Goal: Information Seeking & Learning: Learn about a topic

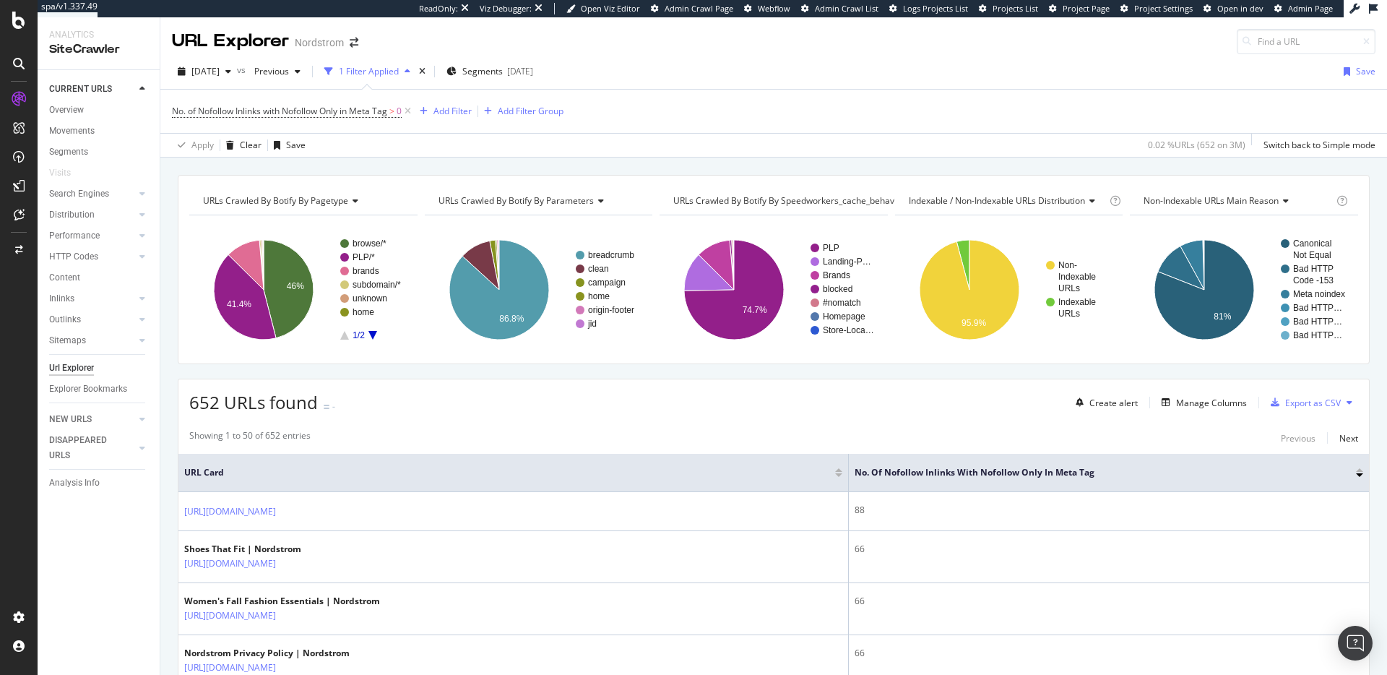
scroll to position [74, 0]
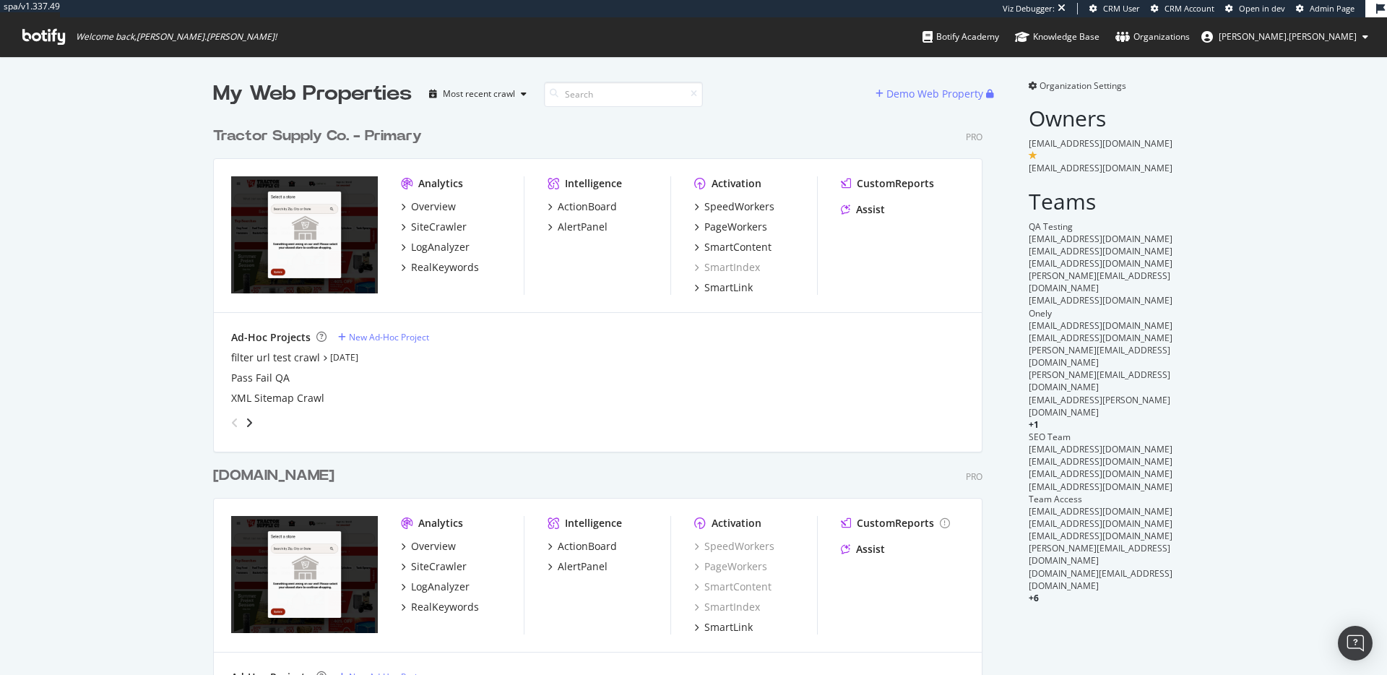
scroll to position [581, 770]
click at [427, 227] on div "SiteCrawler" at bounding box center [439, 227] width 56 height 14
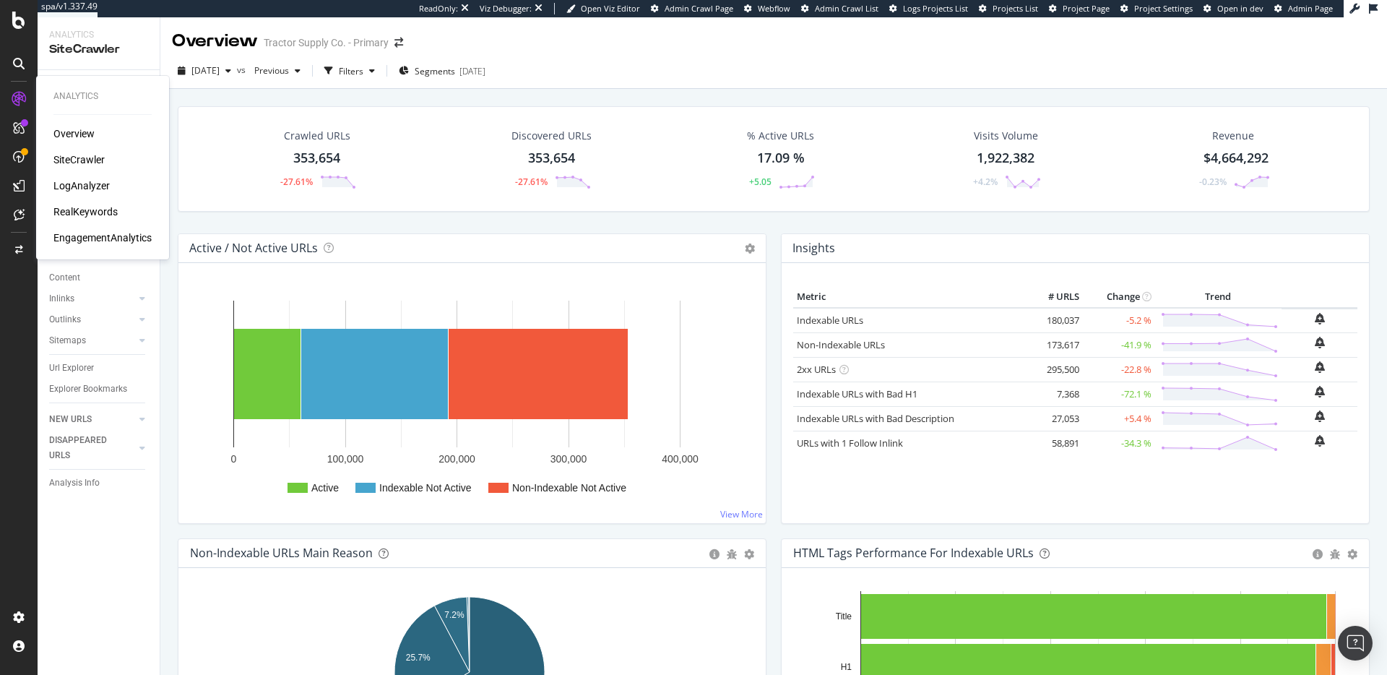
click at [82, 188] on div "LogAnalyzer" at bounding box center [81, 185] width 56 height 14
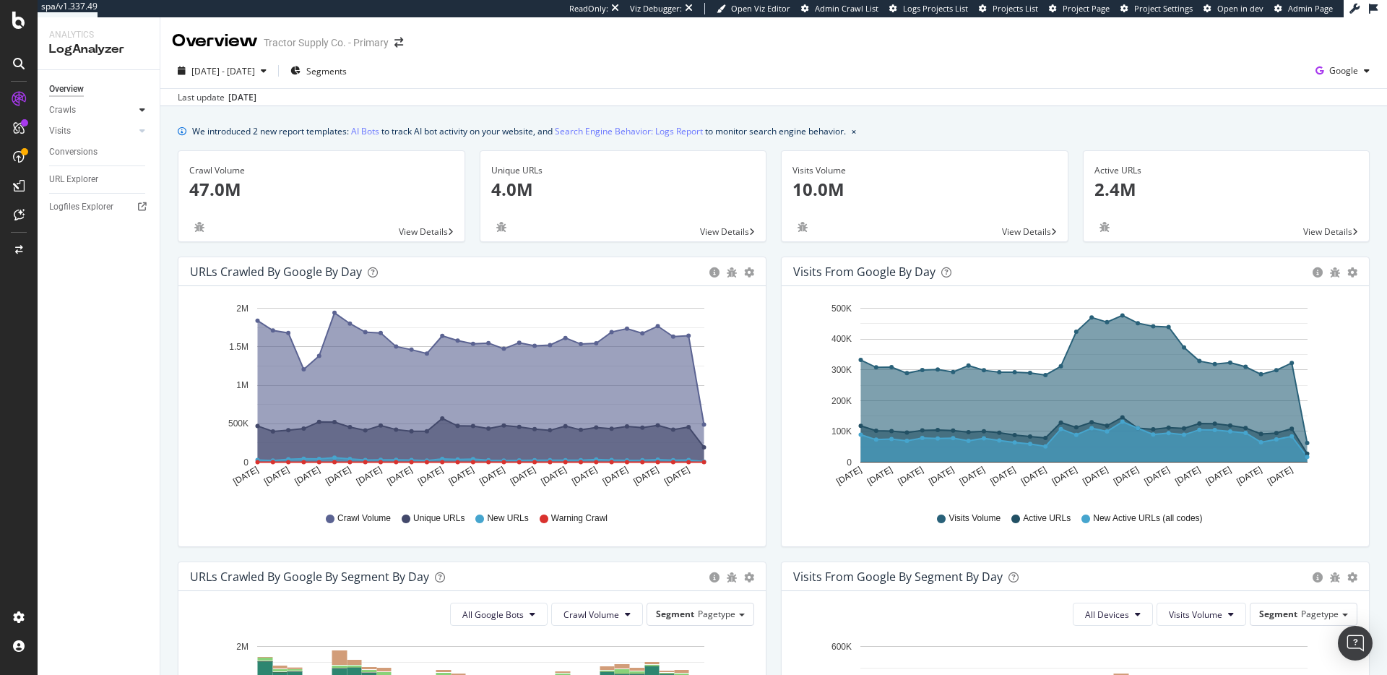
click at [144, 110] on icon at bounding box center [142, 109] width 6 height 9
click at [92, 188] on div "HTTP Codes" at bounding box center [80, 188] width 49 height 15
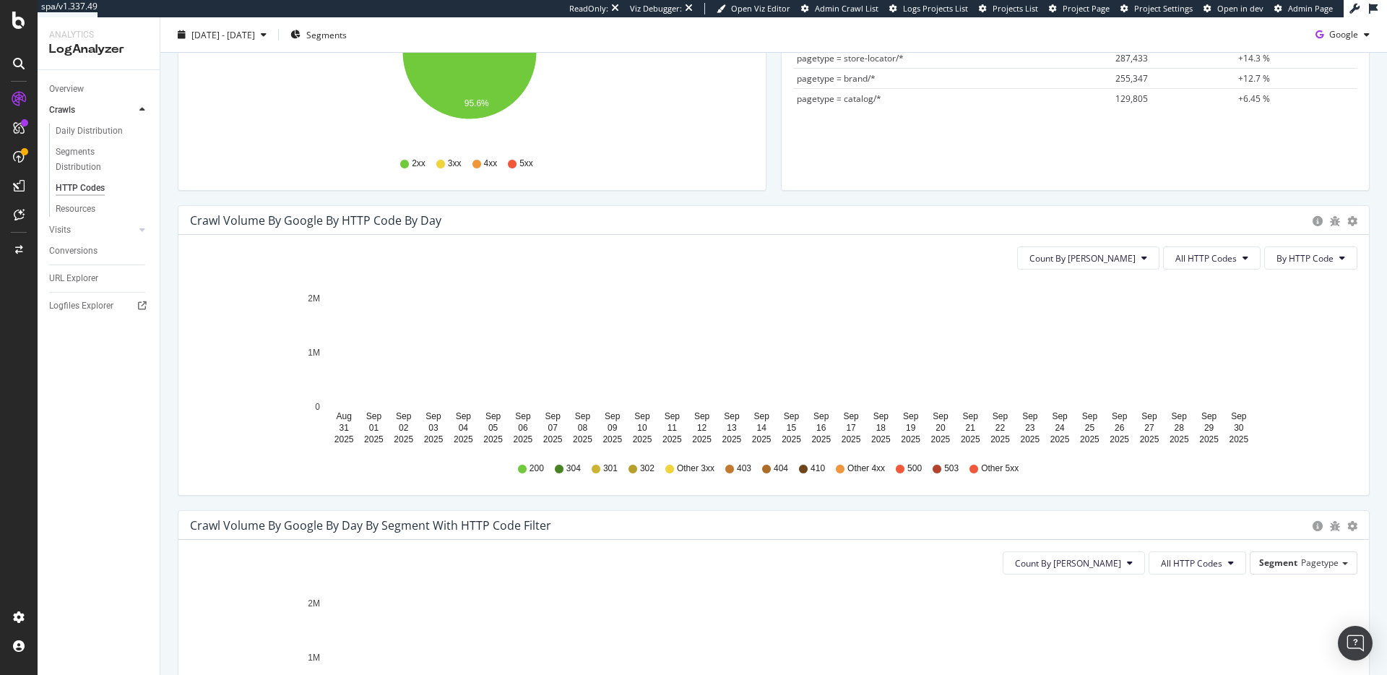
scroll to position [334, 0]
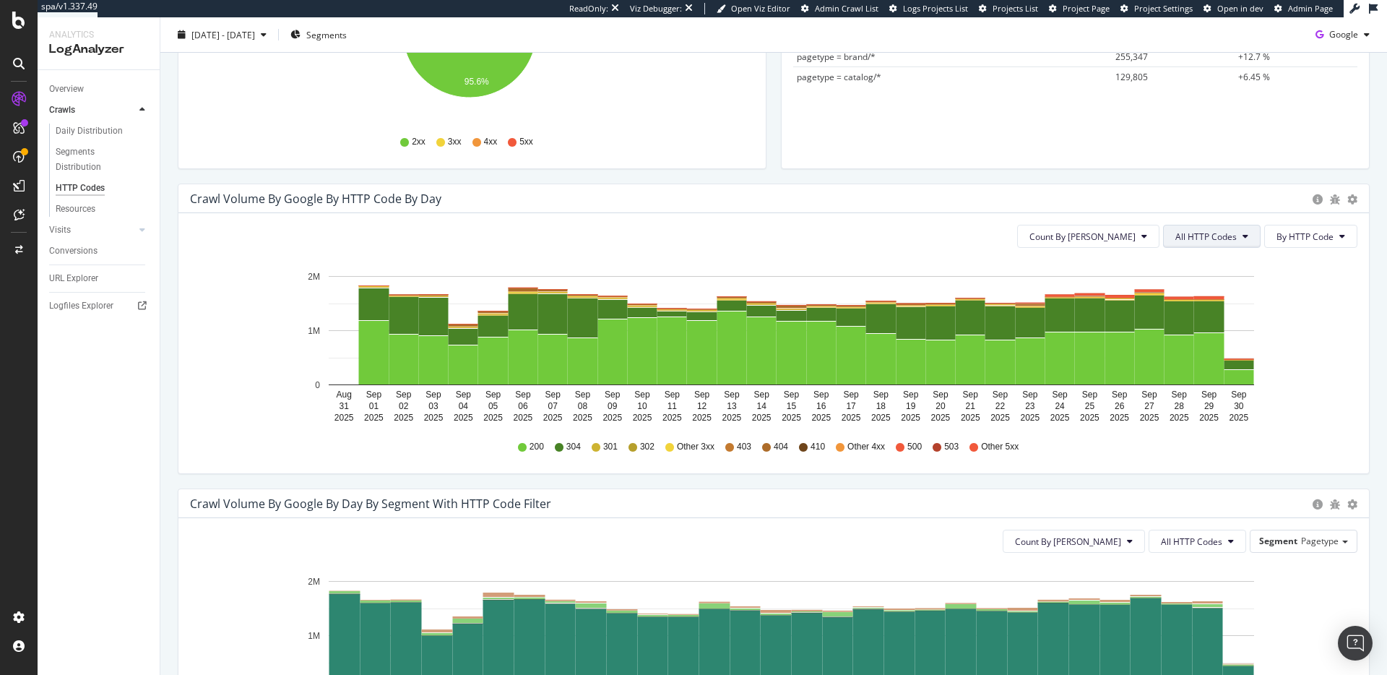
click at [1189, 239] on span "All HTTP Codes" at bounding box center [1205, 236] width 61 height 12
click at [1188, 401] on span "5xx family" at bounding box center [1202, 398] width 73 height 13
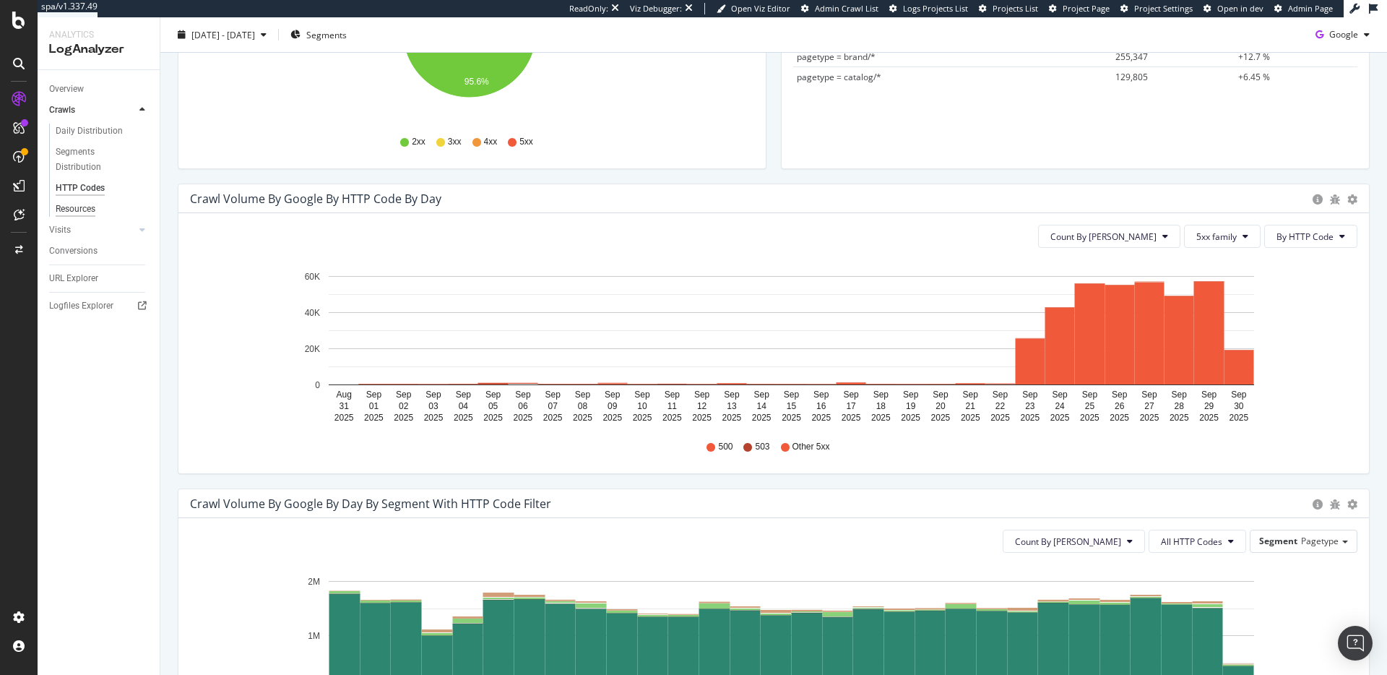
click at [71, 211] on div "Resources" at bounding box center [76, 208] width 40 height 15
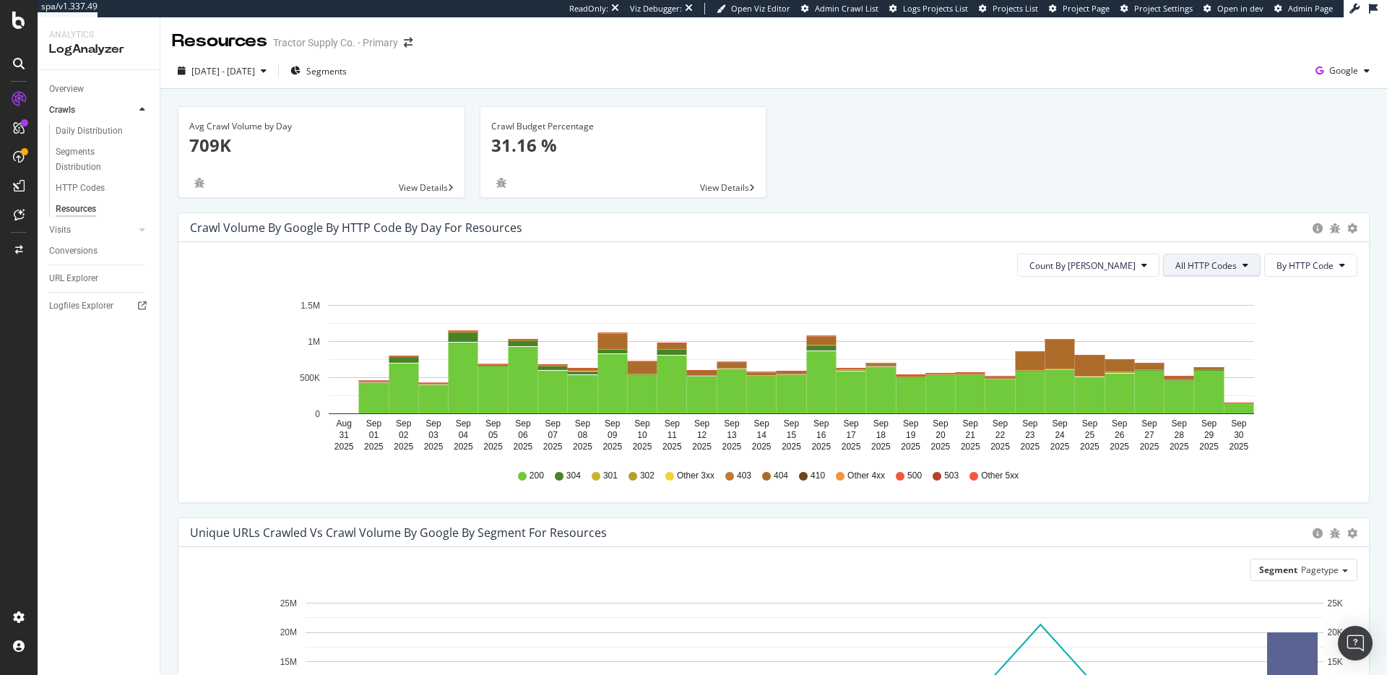
click at [1223, 267] on span "All HTTP Codes" at bounding box center [1205, 265] width 61 height 12
click at [1181, 405] on span "4xx family" at bounding box center [1202, 400] width 73 height 13
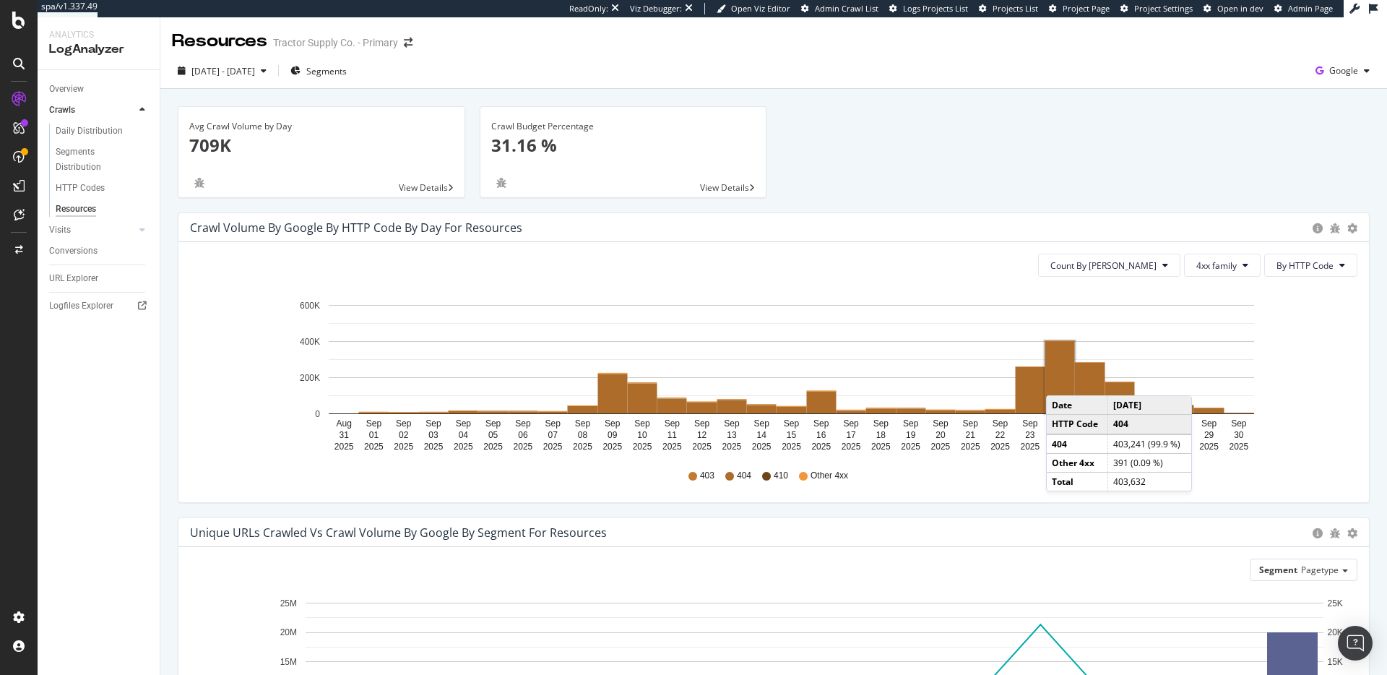
click at [1060, 381] on rect "A chart." at bounding box center [1060, 377] width 30 height 72
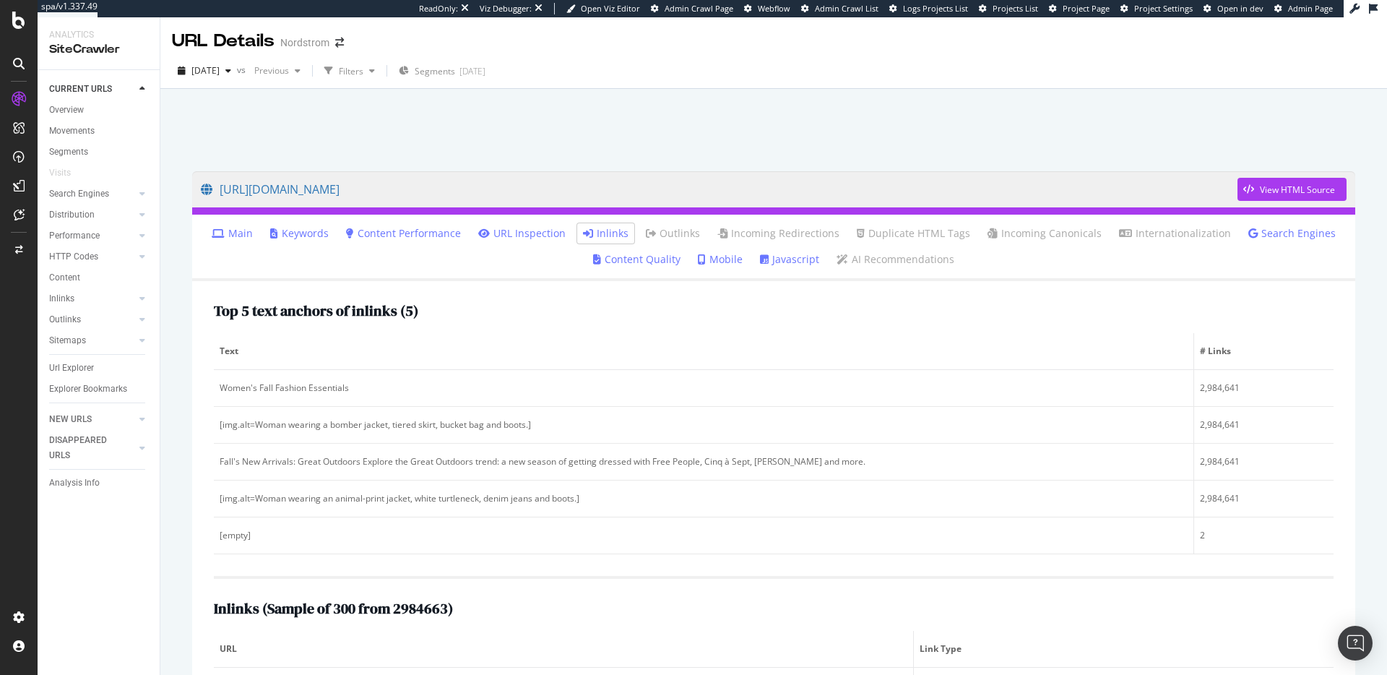
scroll to position [353, 0]
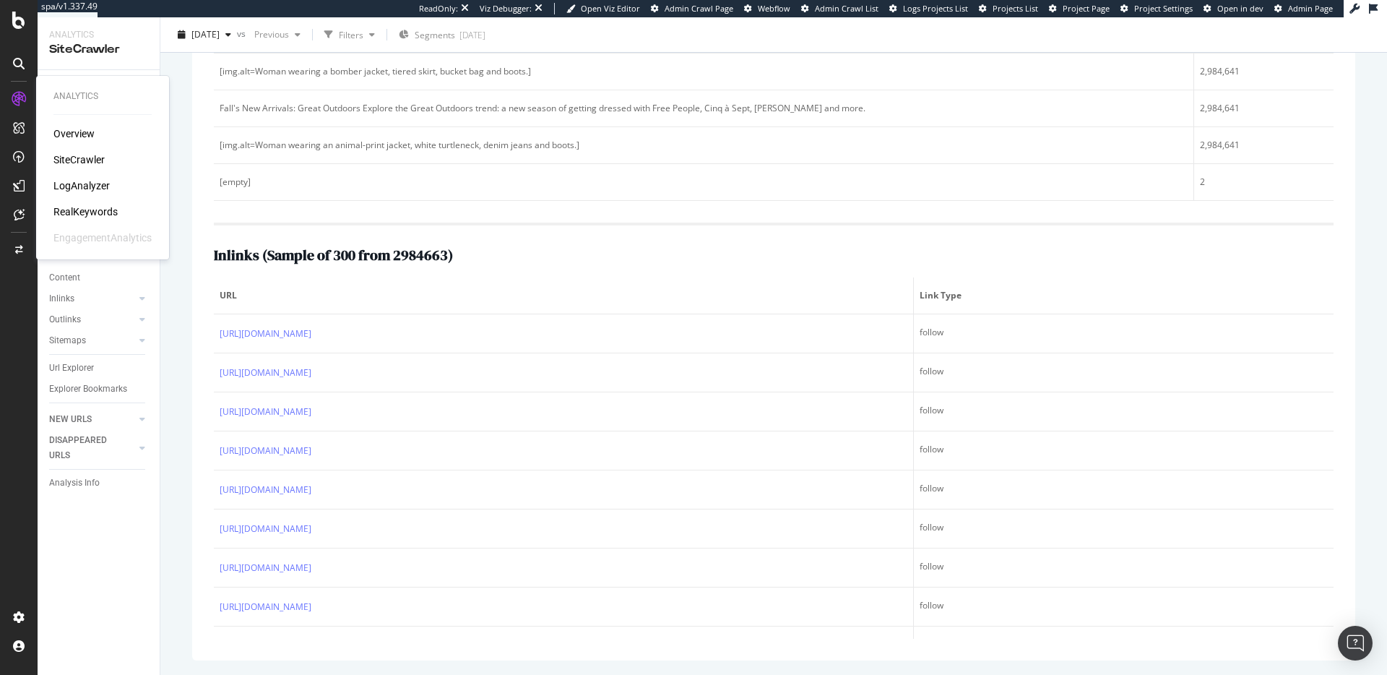
click at [77, 188] on div "LogAnalyzer" at bounding box center [81, 185] width 56 height 14
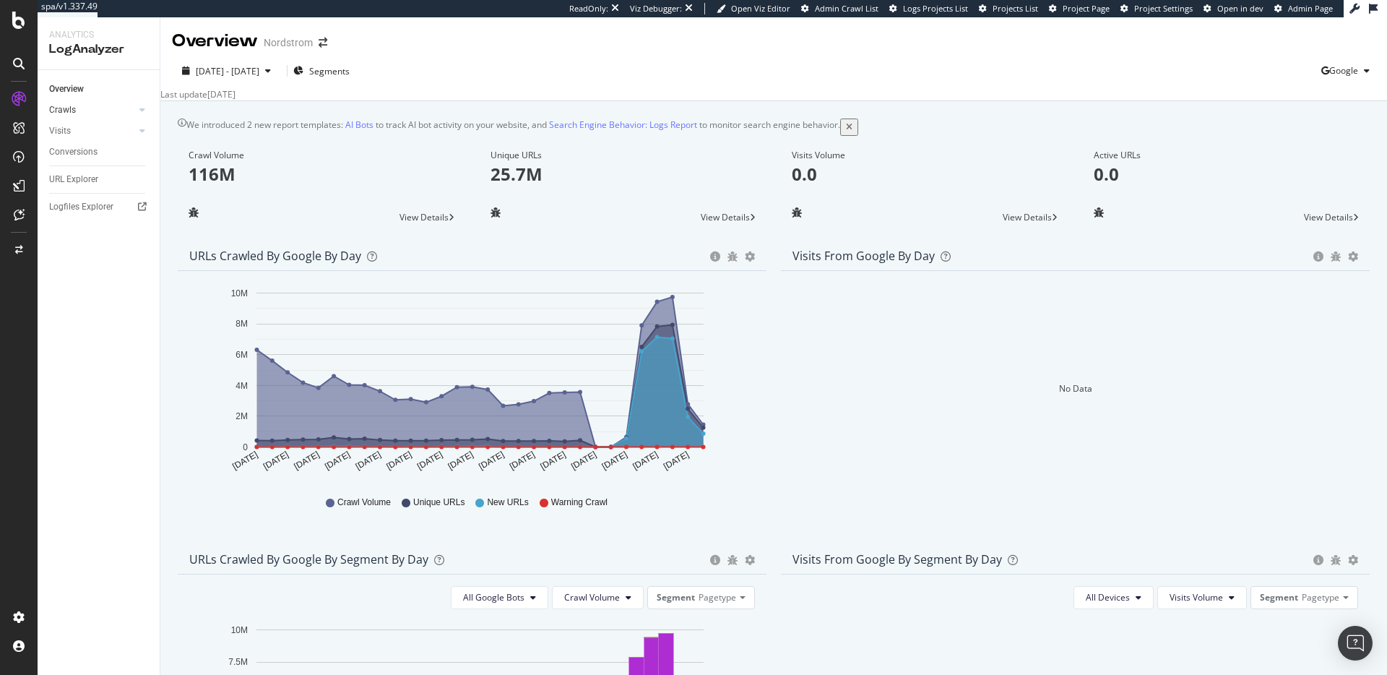
click at [132, 110] on div at bounding box center [128, 110] width 14 height 14
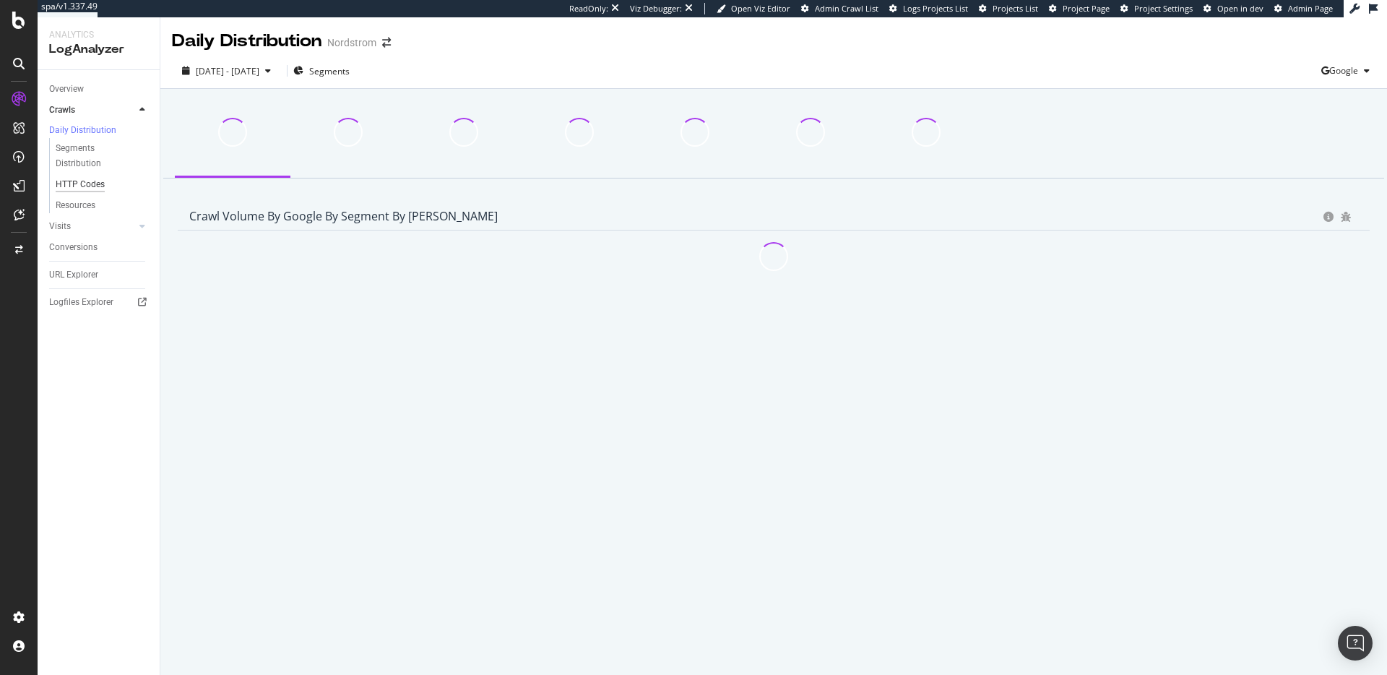
click at [84, 190] on div "HTTP Codes" at bounding box center [80, 184] width 49 height 15
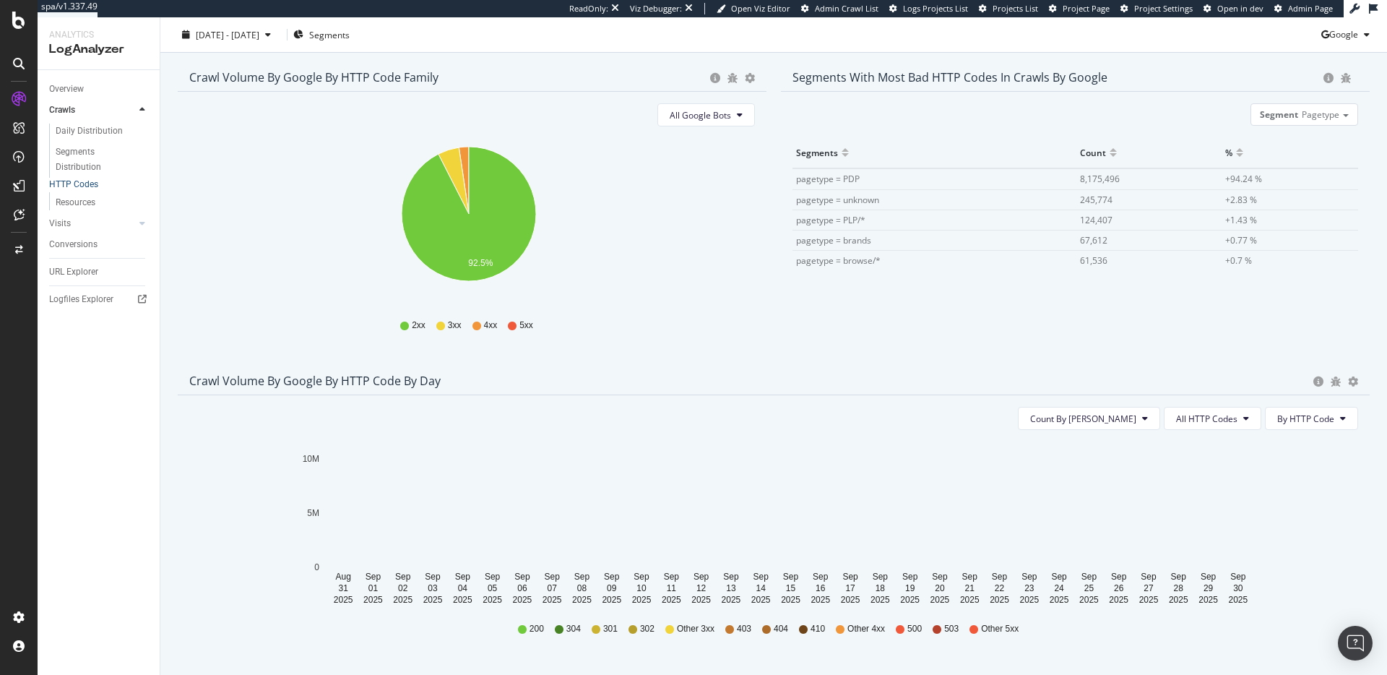
scroll to position [210, 0]
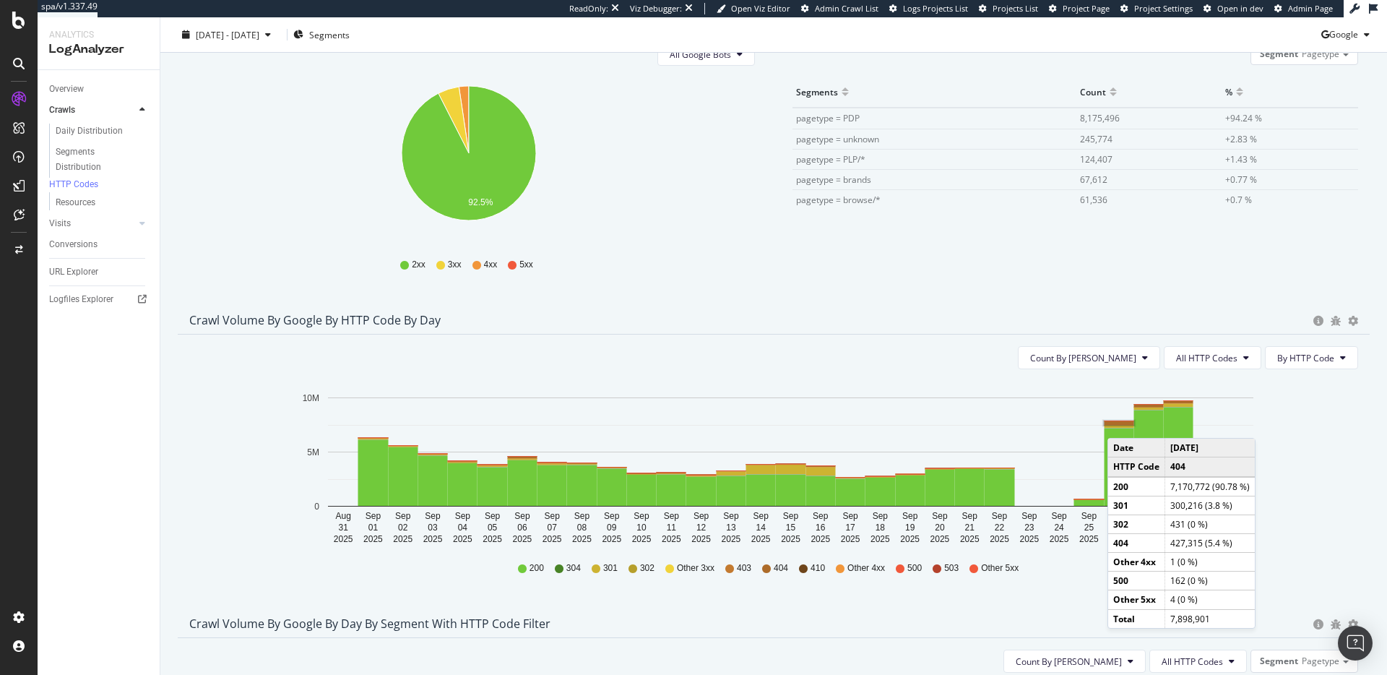
click at [1122, 425] on rect "A chart." at bounding box center [1119, 423] width 30 height 4
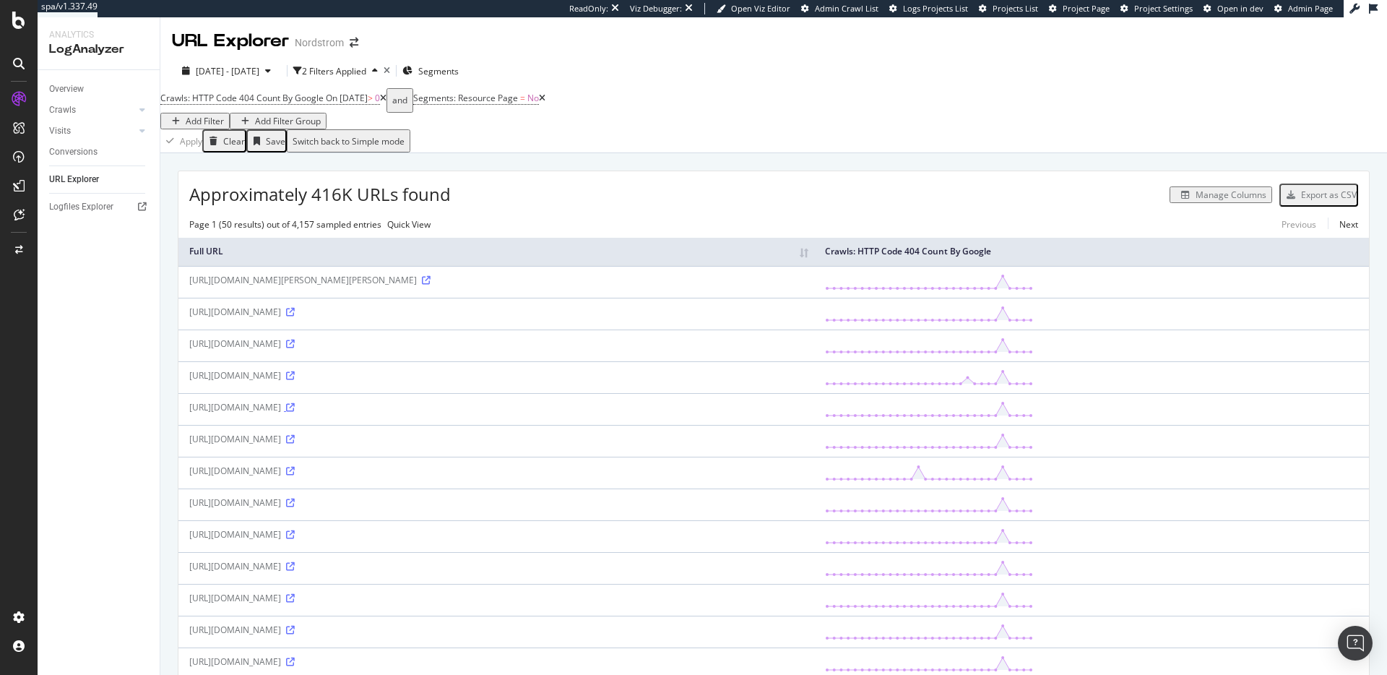
click at [295, 412] on icon at bounding box center [290, 407] width 9 height 9
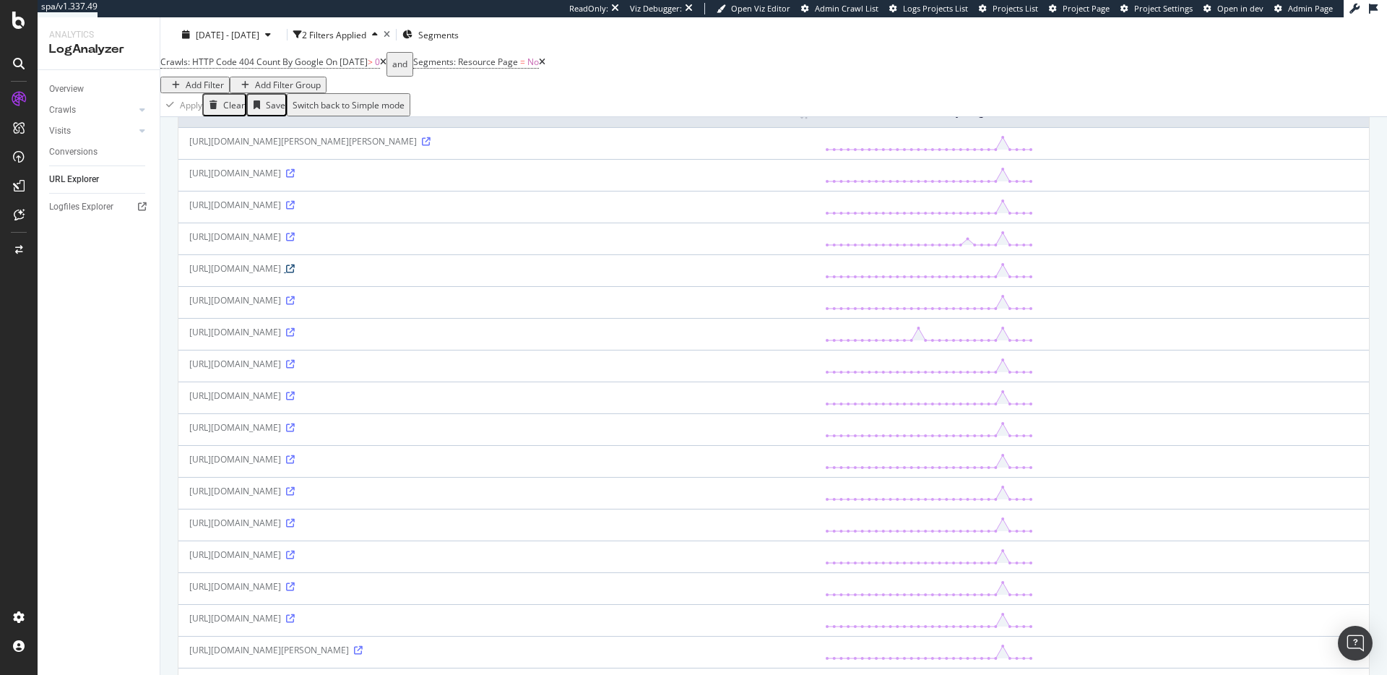
scroll to position [56, 0]
